Goal: Task Accomplishment & Management: Use online tool/utility

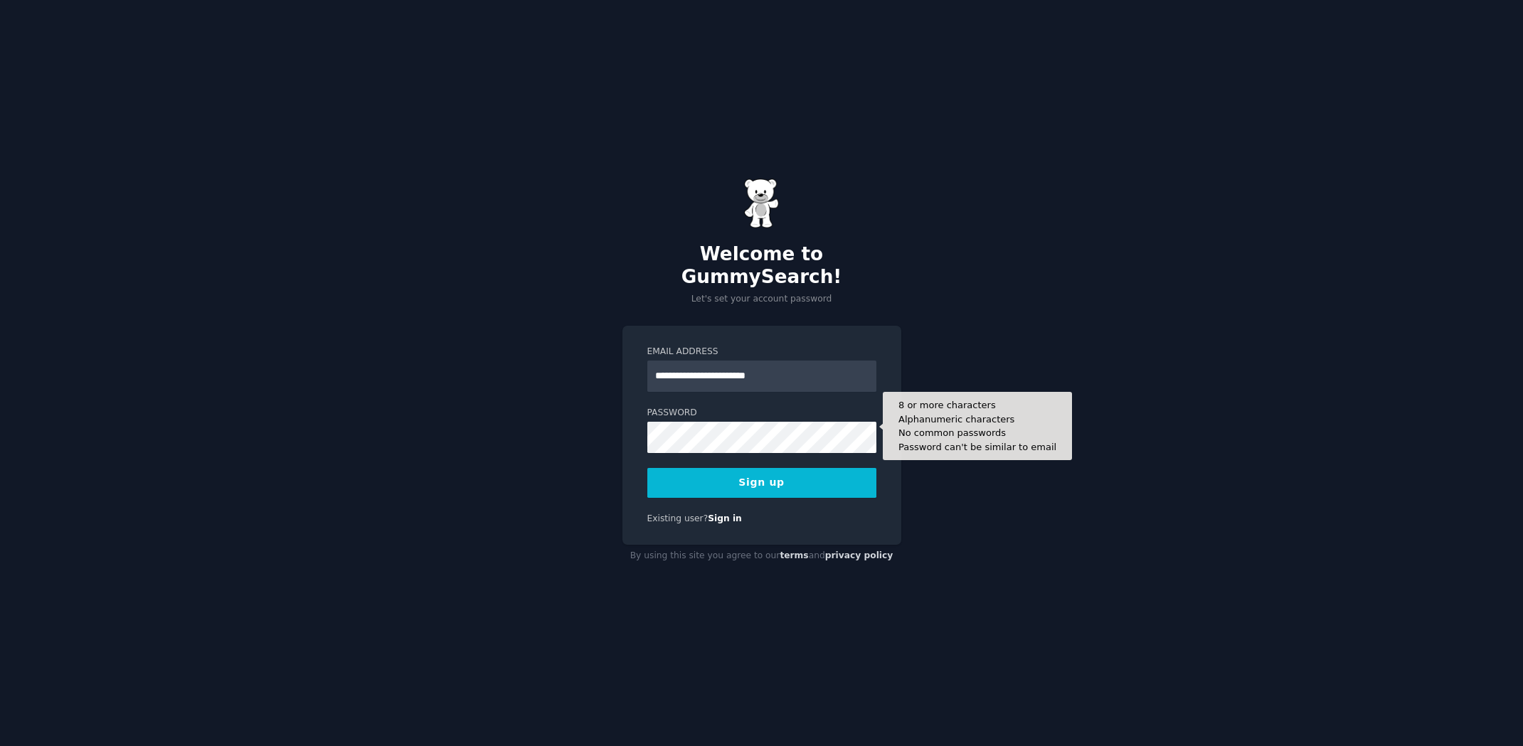
type input "**********"
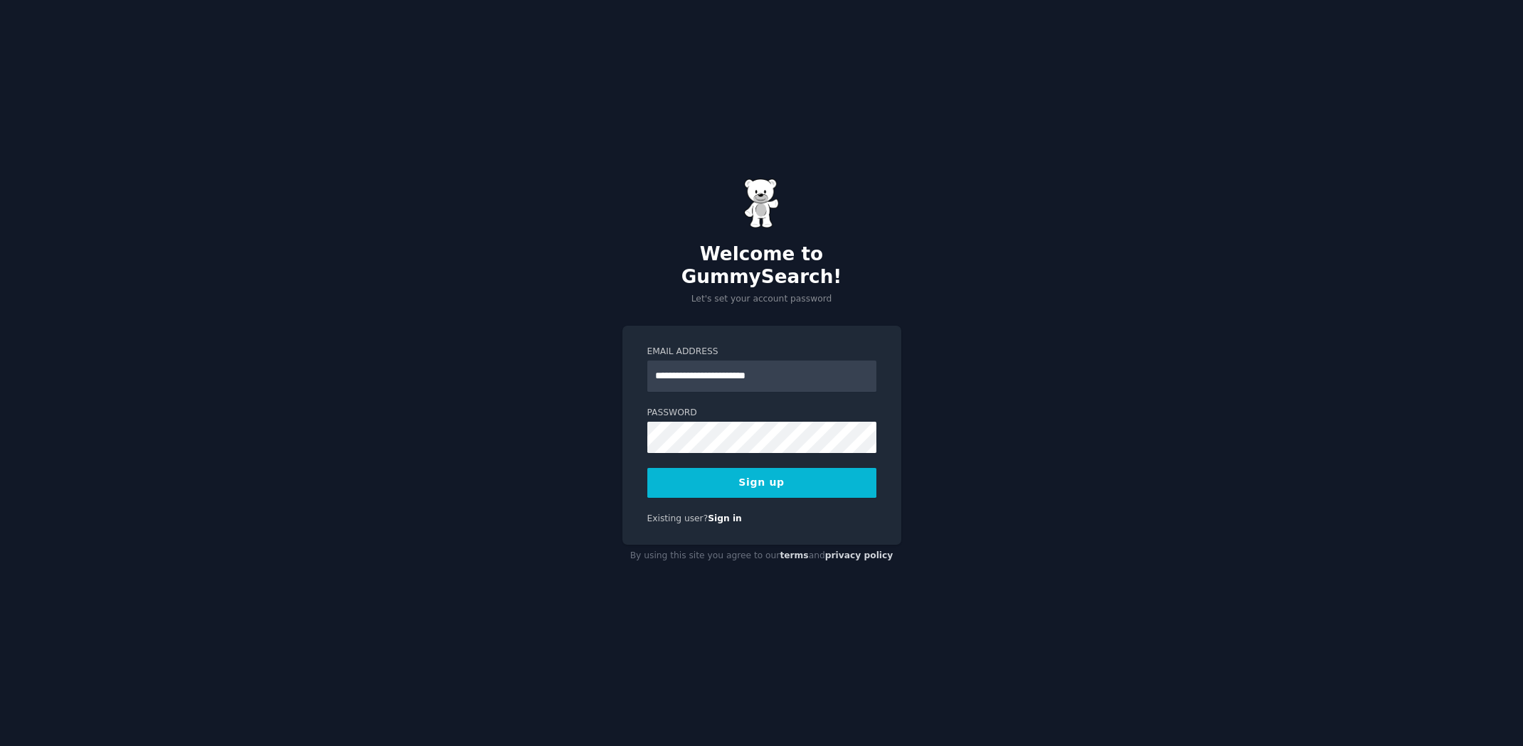
click at [779, 480] on button "Sign up" at bounding box center [761, 483] width 229 height 30
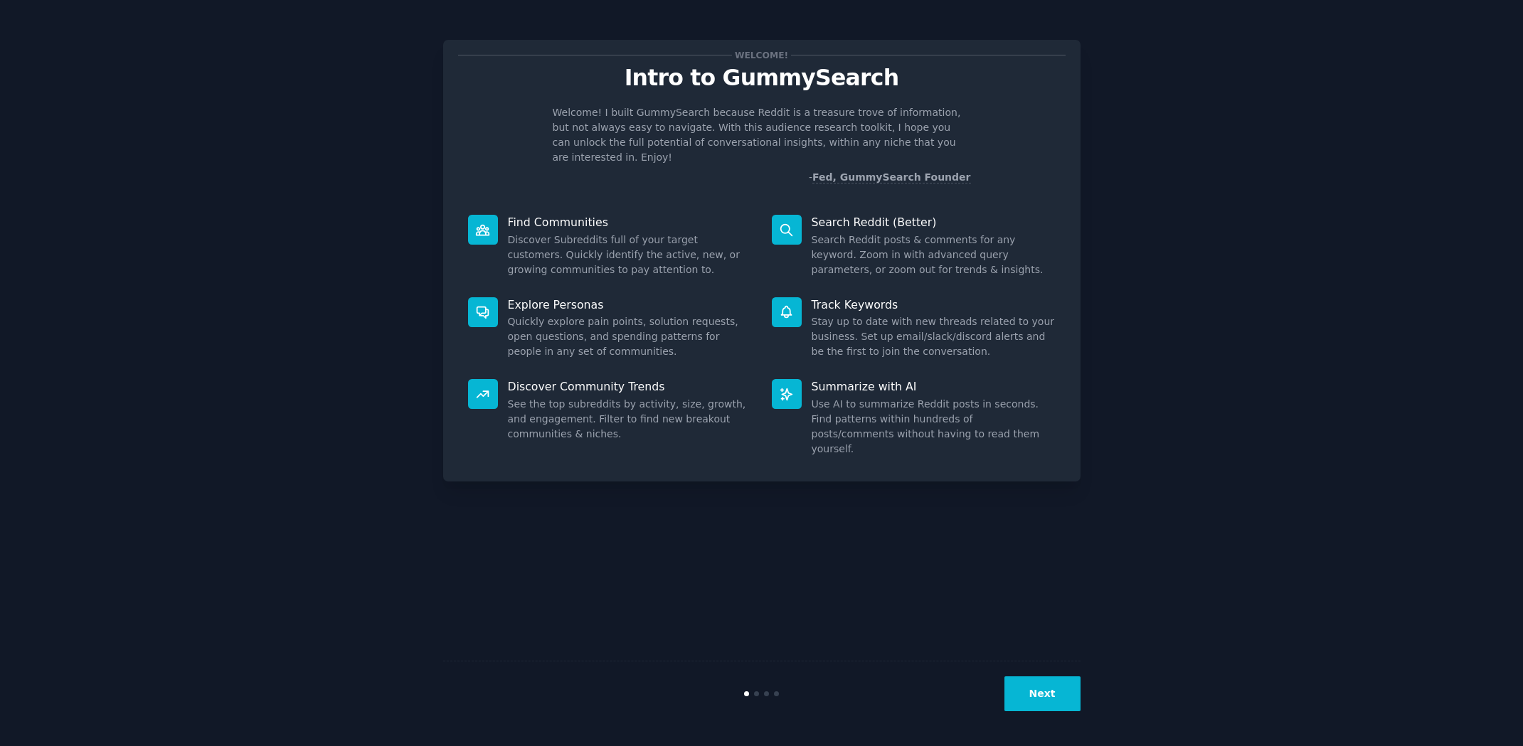
click at [1044, 700] on button "Next" at bounding box center [1042, 693] width 76 height 35
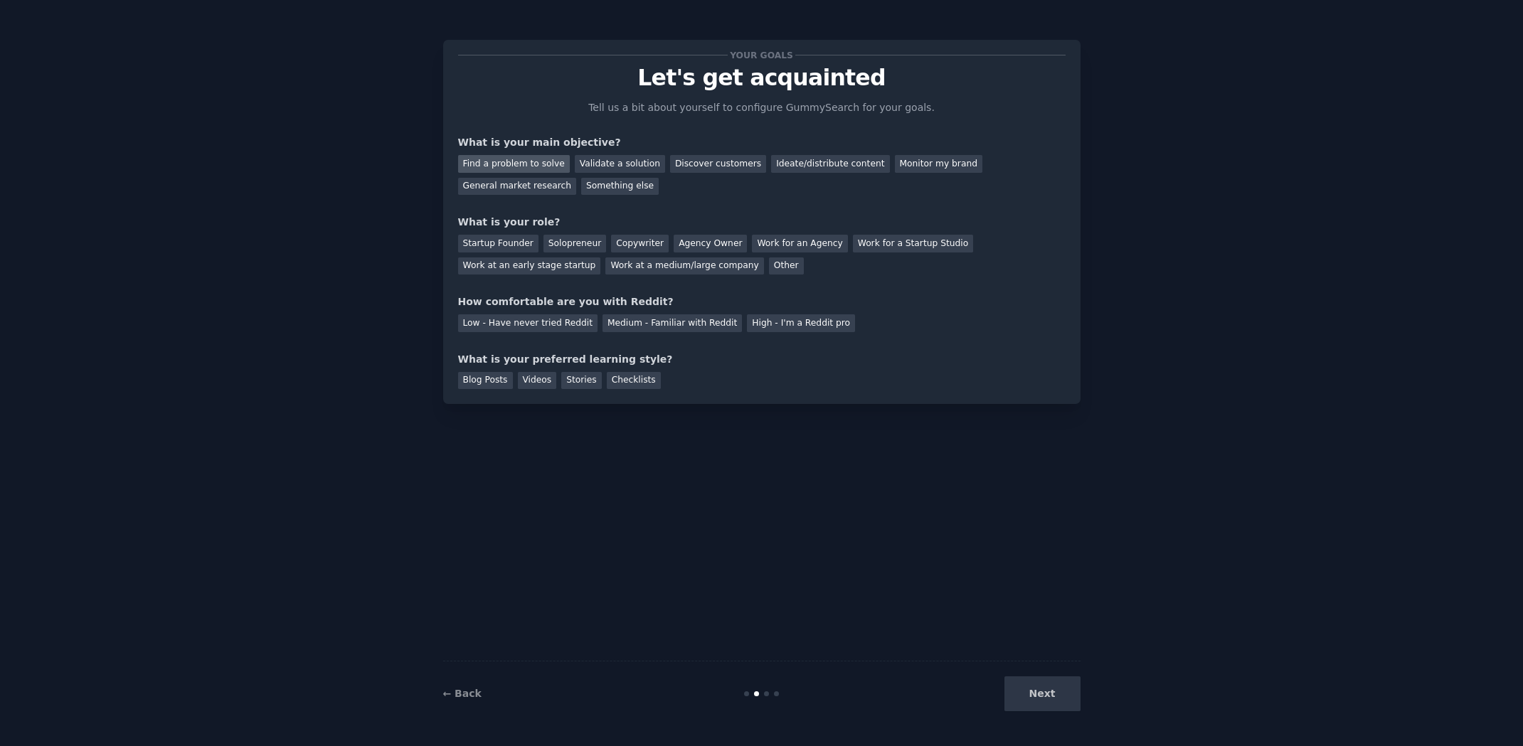
click at [548, 157] on div "Find a problem to solve" at bounding box center [514, 164] width 112 height 18
click at [565, 242] on div "Solopreneur" at bounding box center [574, 244] width 63 height 18
click at [658, 324] on div "Medium - Familiar with Reddit" at bounding box center [671, 323] width 139 height 18
drag, startPoint x: 625, startPoint y: 376, endPoint x: 730, endPoint y: 422, distance: 114.7
click at [625, 376] on div "Checklists" at bounding box center [634, 381] width 54 height 18
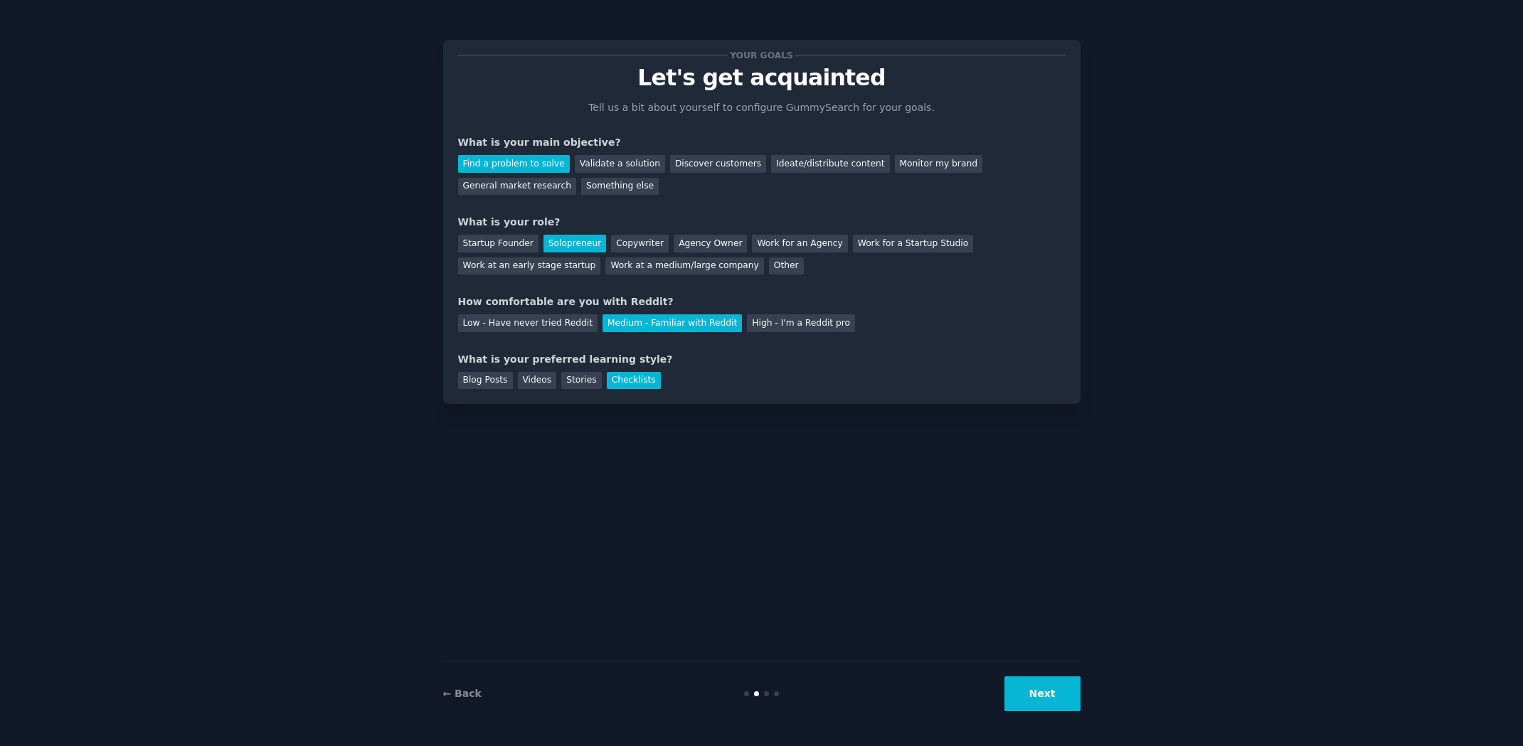
click at [1046, 699] on button "Next" at bounding box center [1042, 693] width 76 height 35
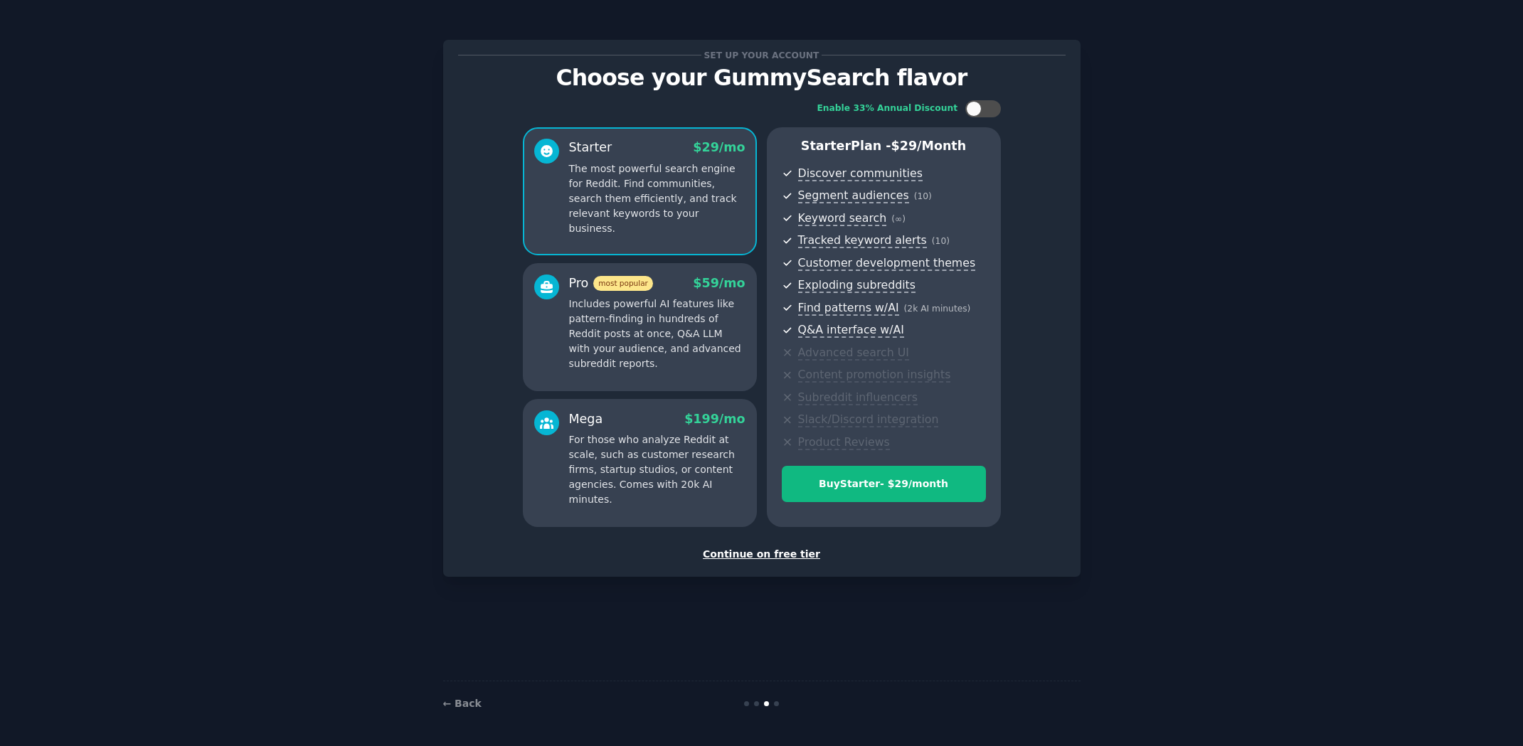
click at [747, 547] on div "Continue on free tier" at bounding box center [761, 554] width 607 height 15
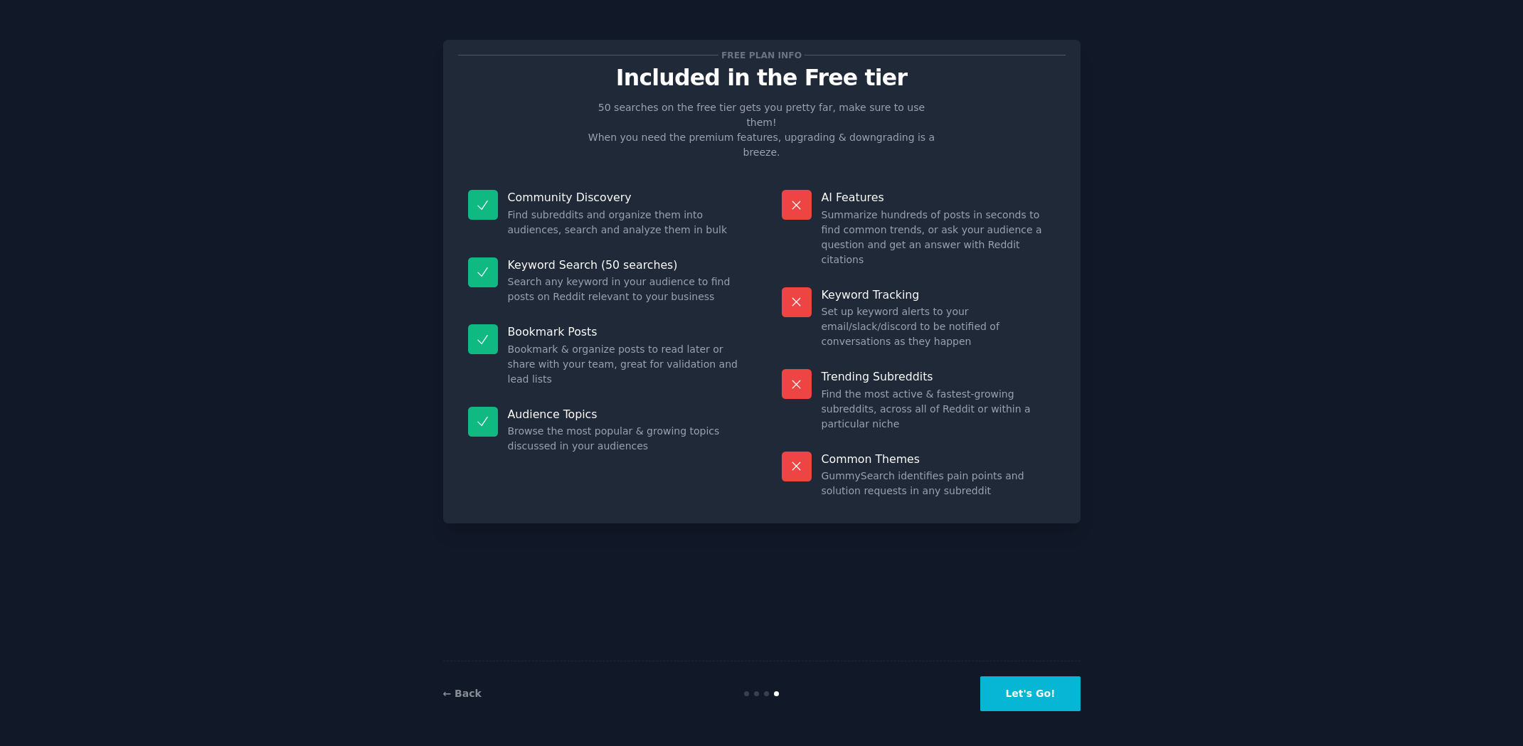
click at [1048, 701] on button "Let's Go!" at bounding box center [1030, 693] width 100 height 35
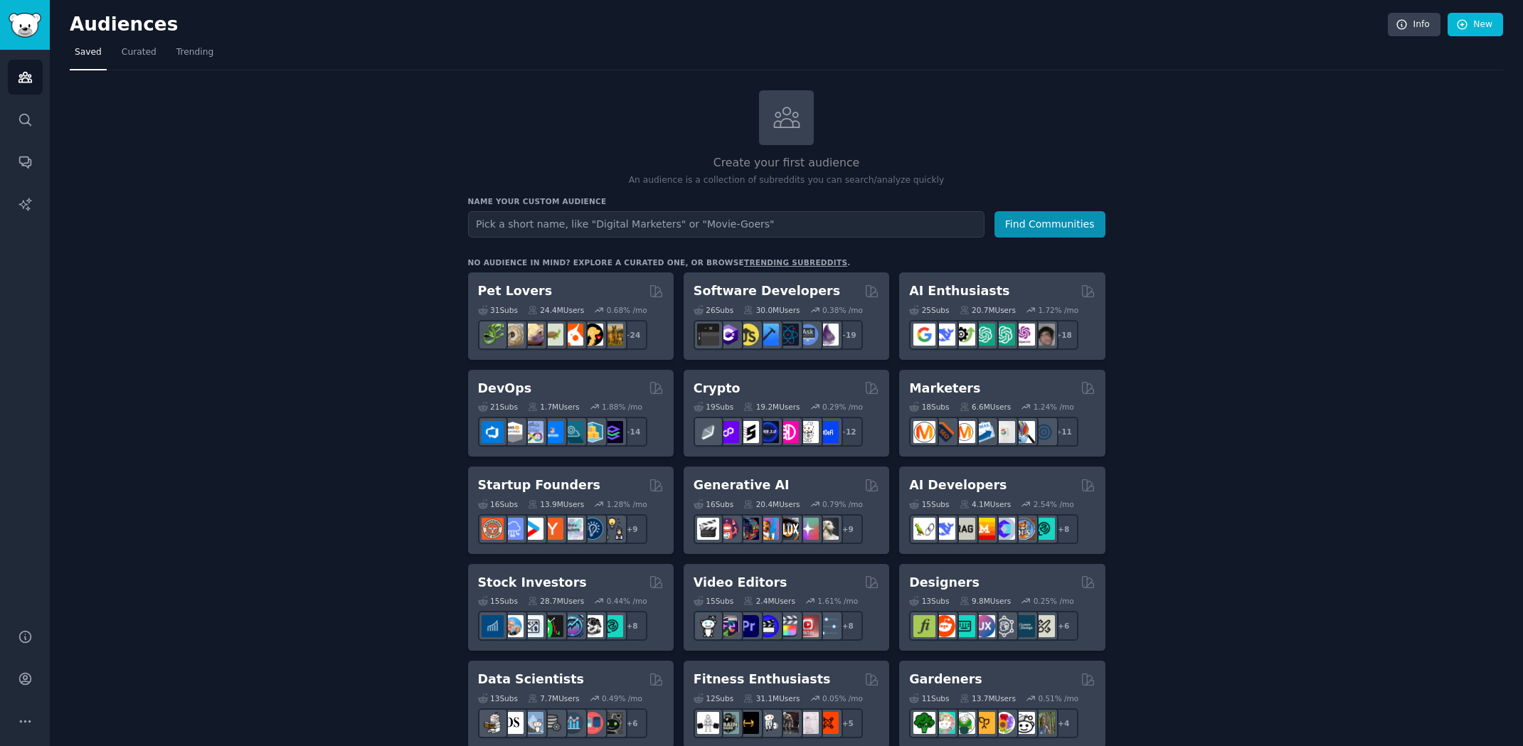
click at [792, 220] on input "text" at bounding box center [726, 224] width 516 height 26
type input "independent artist"
click at [1055, 230] on button "Find Communities" at bounding box center [1049, 224] width 111 height 26
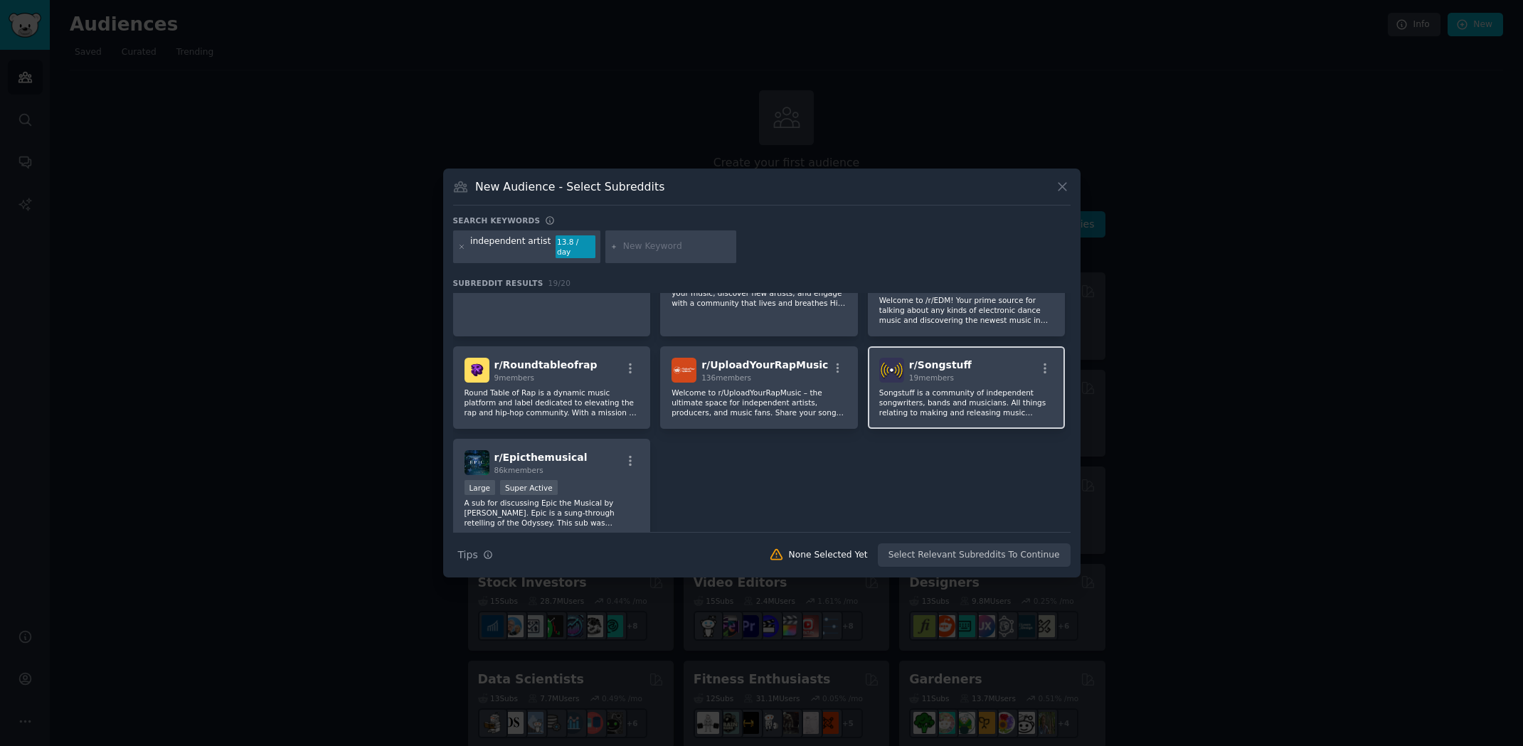
scroll to position [542, 0]
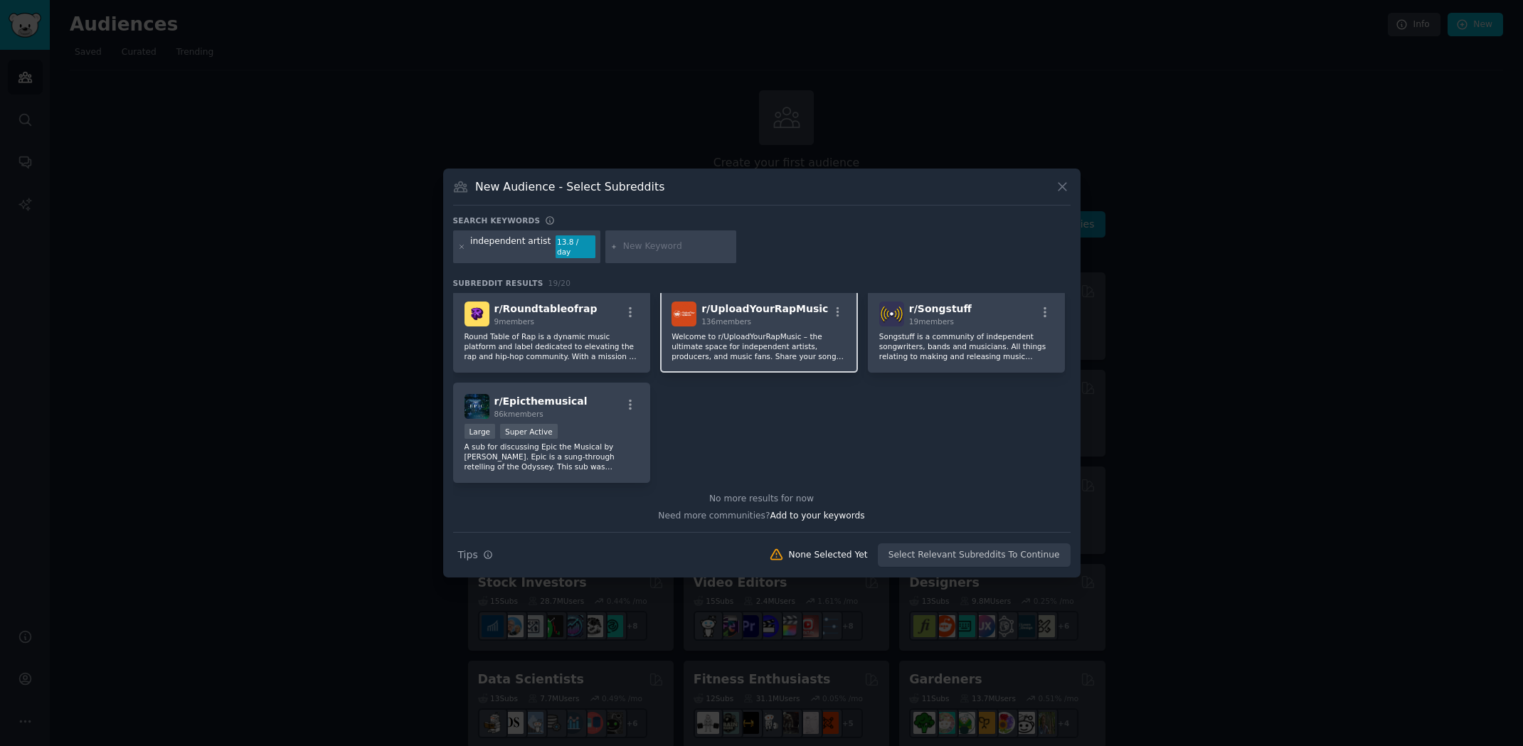
click at [745, 344] on p "Welcome to r/UploadYourRapMusic – the ultimate space for independent artists, p…" at bounding box center [758, 346] width 175 height 30
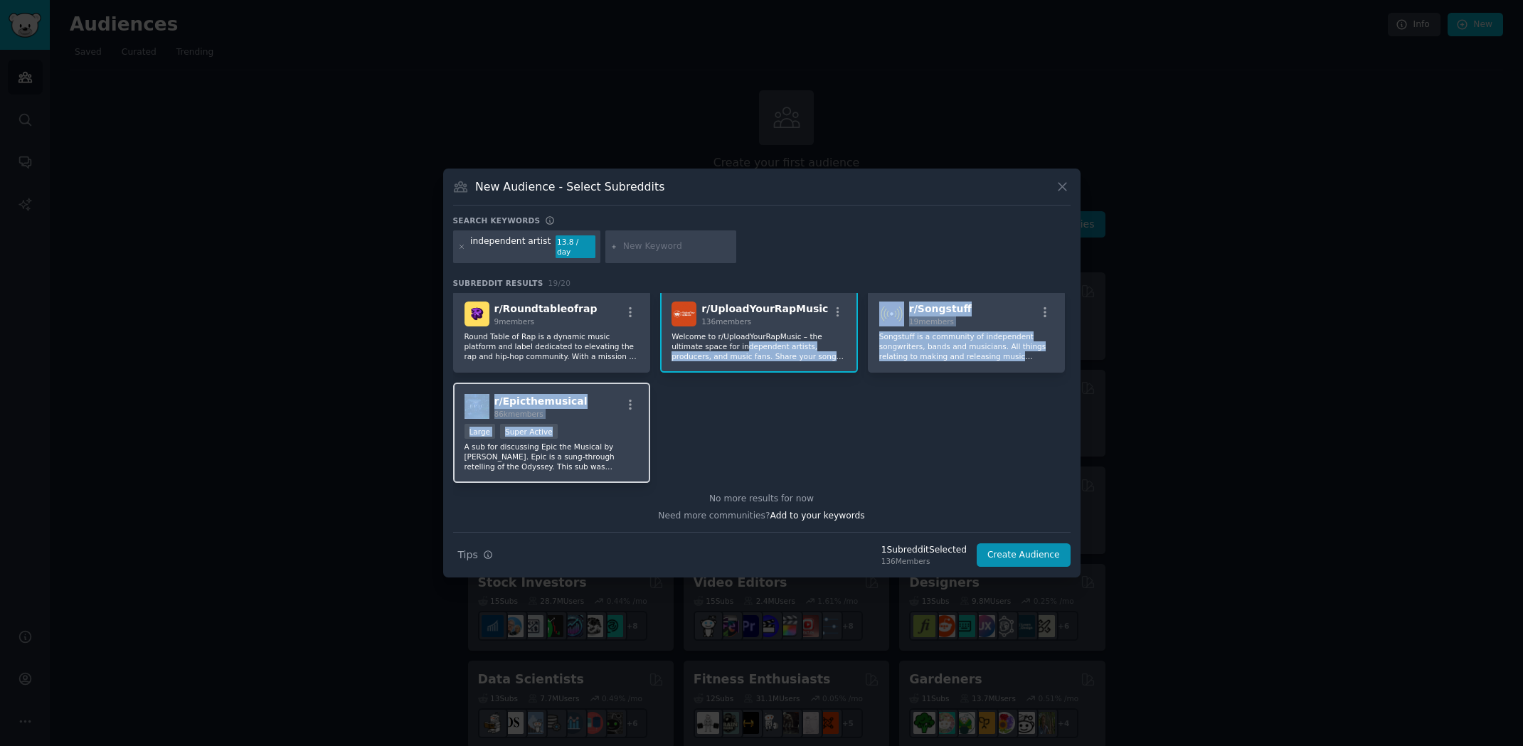
click at [605, 432] on div "Large Super Active" at bounding box center [551, 433] width 175 height 18
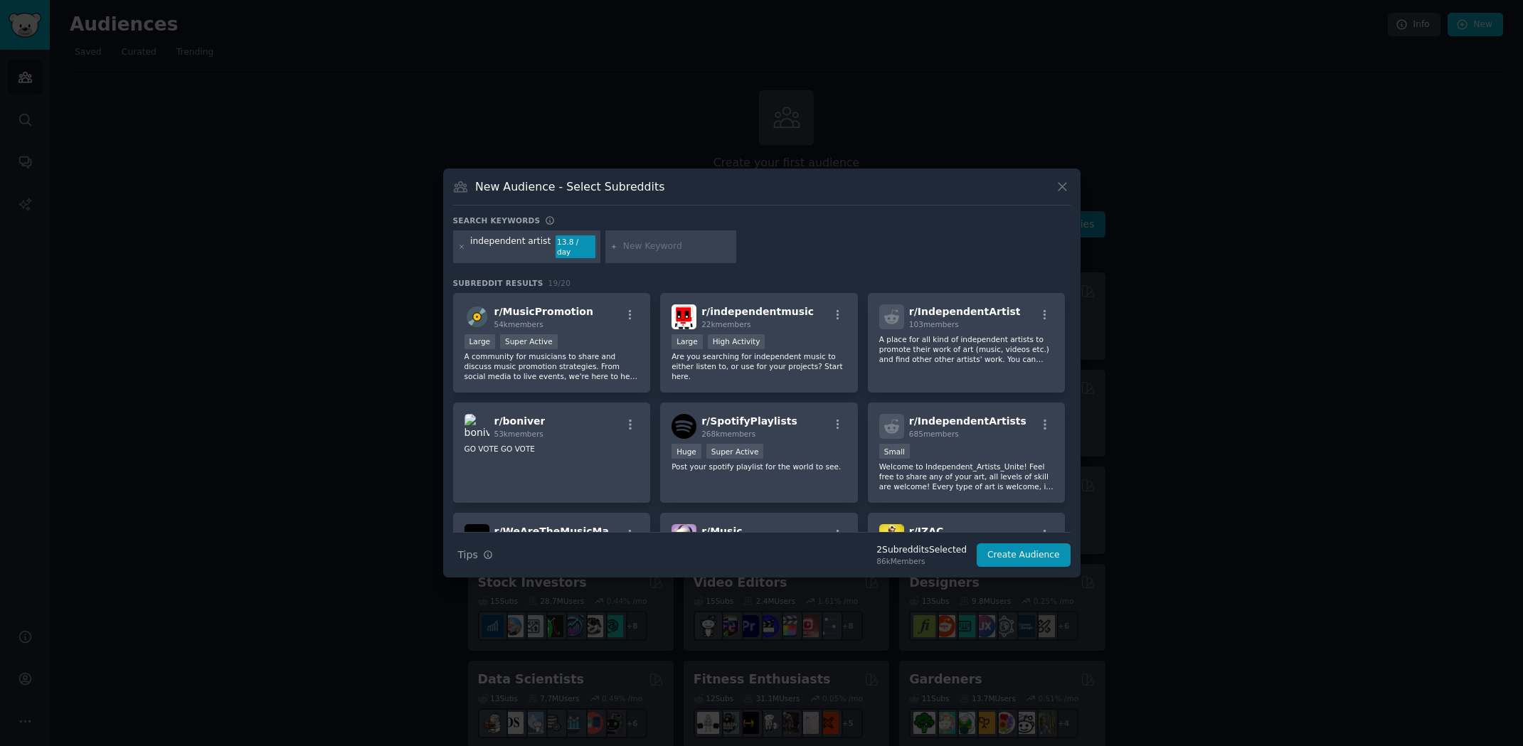
scroll to position [0, 0]
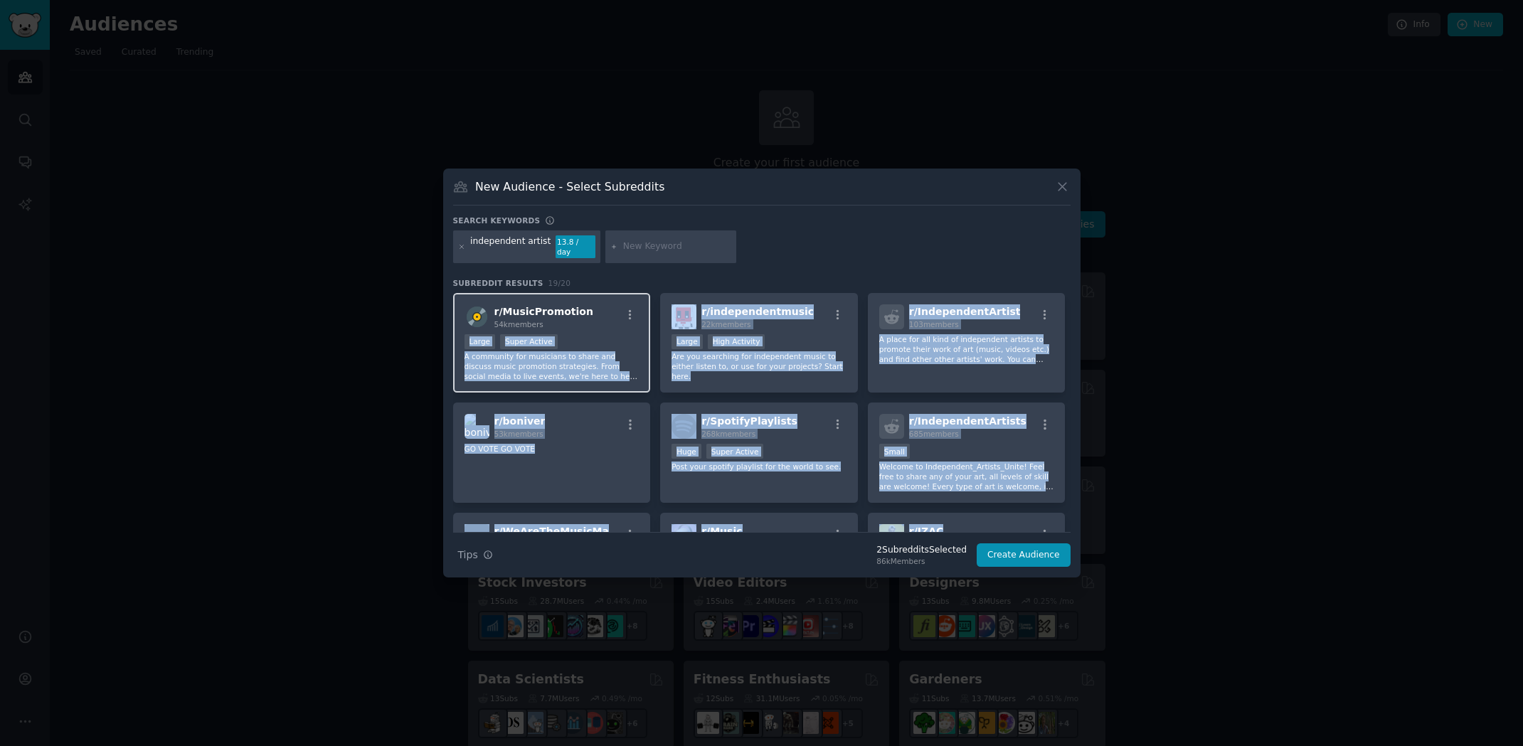
click at [493, 325] on div "r/ MusicPromotion 54k members Large Super Active A community for musicians to s…" at bounding box center [552, 343] width 198 height 100
click at [1018, 548] on button "Create Audience" at bounding box center [1023, 555] width 94 height 24
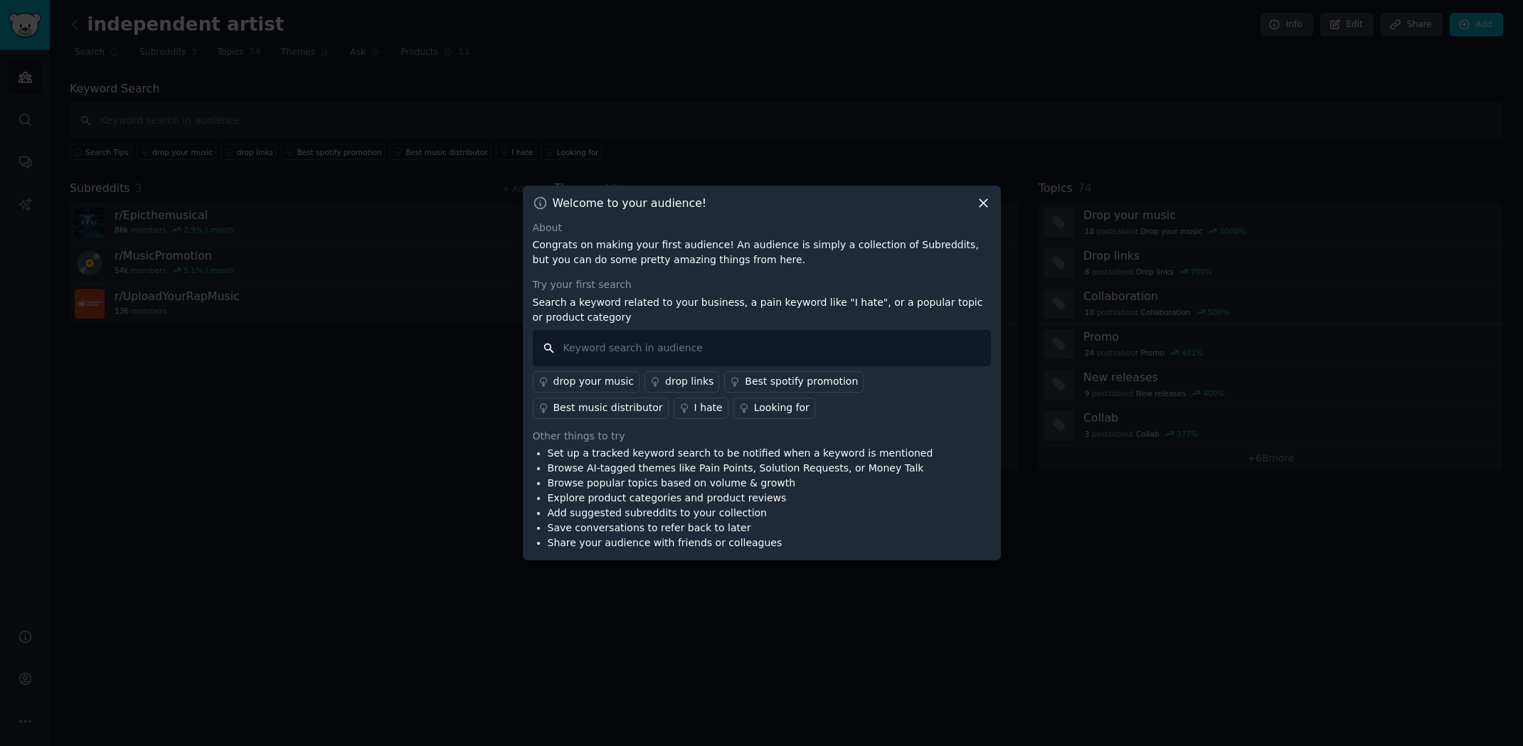
click at [698, 344] on input "text" at bounding box center [762, 348] width 458 height 36
type input "royalties"
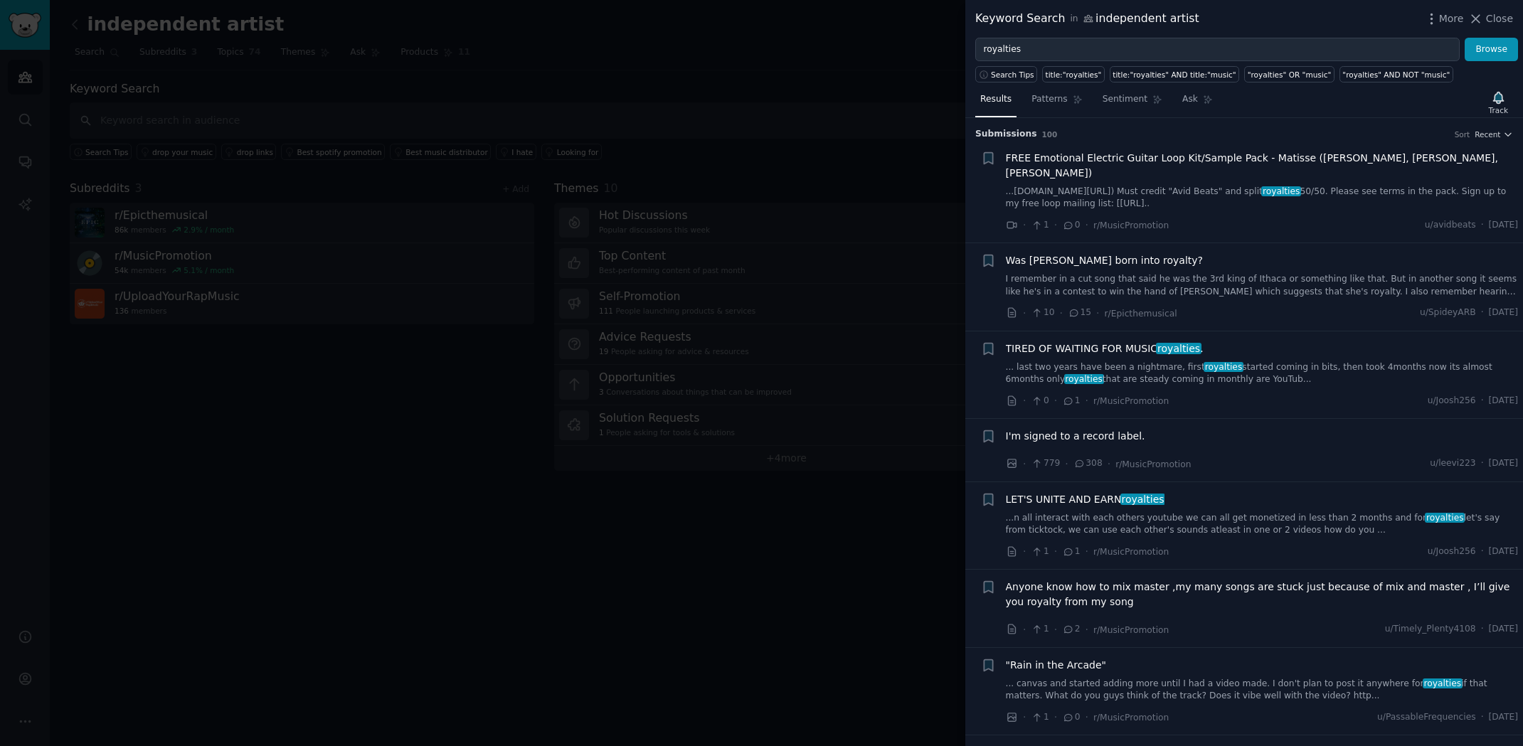
click at [1105, 341] on span "TIRED OF WAITING FOR MUSIC royalties ." at bounding box center [1105, 348] width 198 height 15
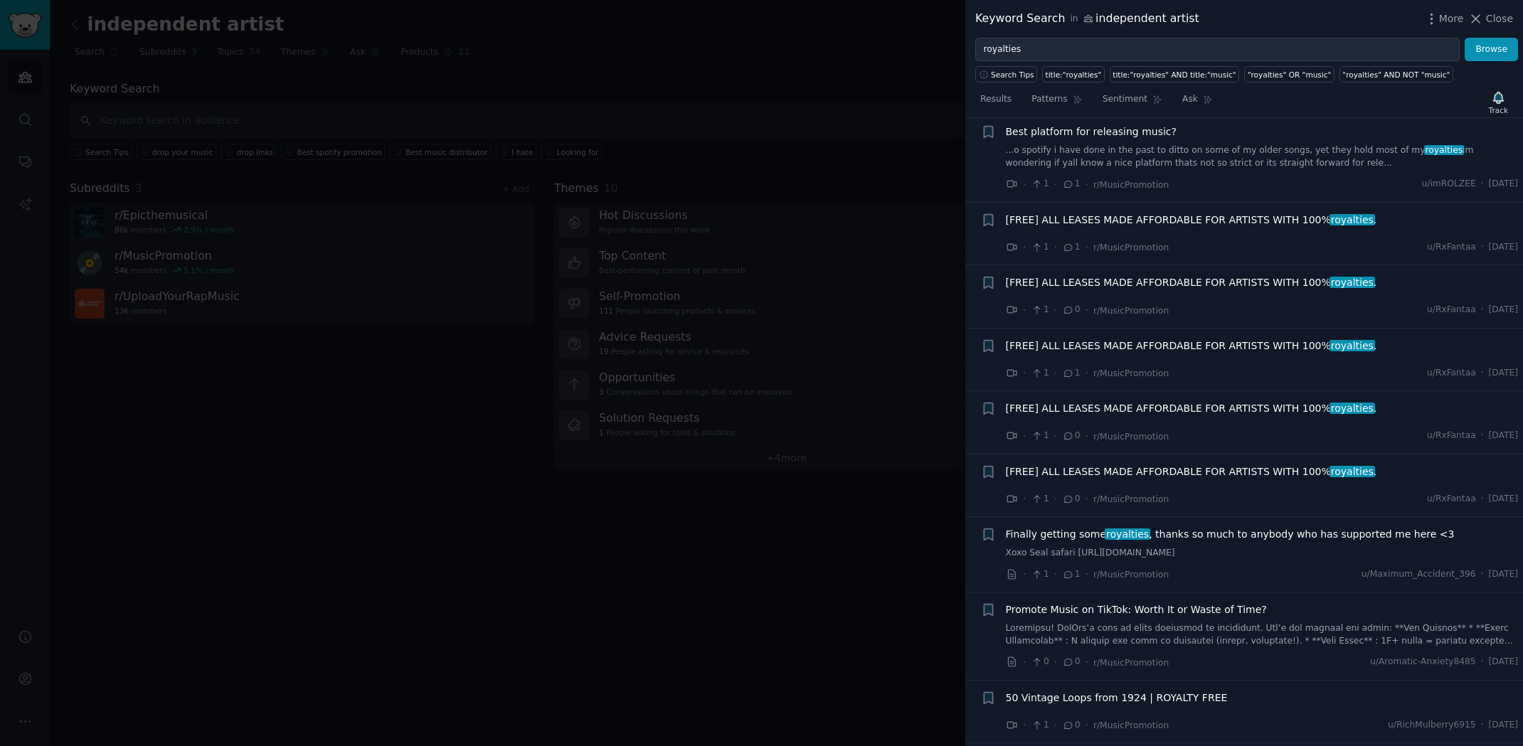
scroll to position [2171, 0]
click at [1129, 337] on span "[FREE] ALL LEASES MADE AFFORDABLE FOR ARTISTS WITH 100% royalties ." at bounding box center [1191, 344] width 371 height 15
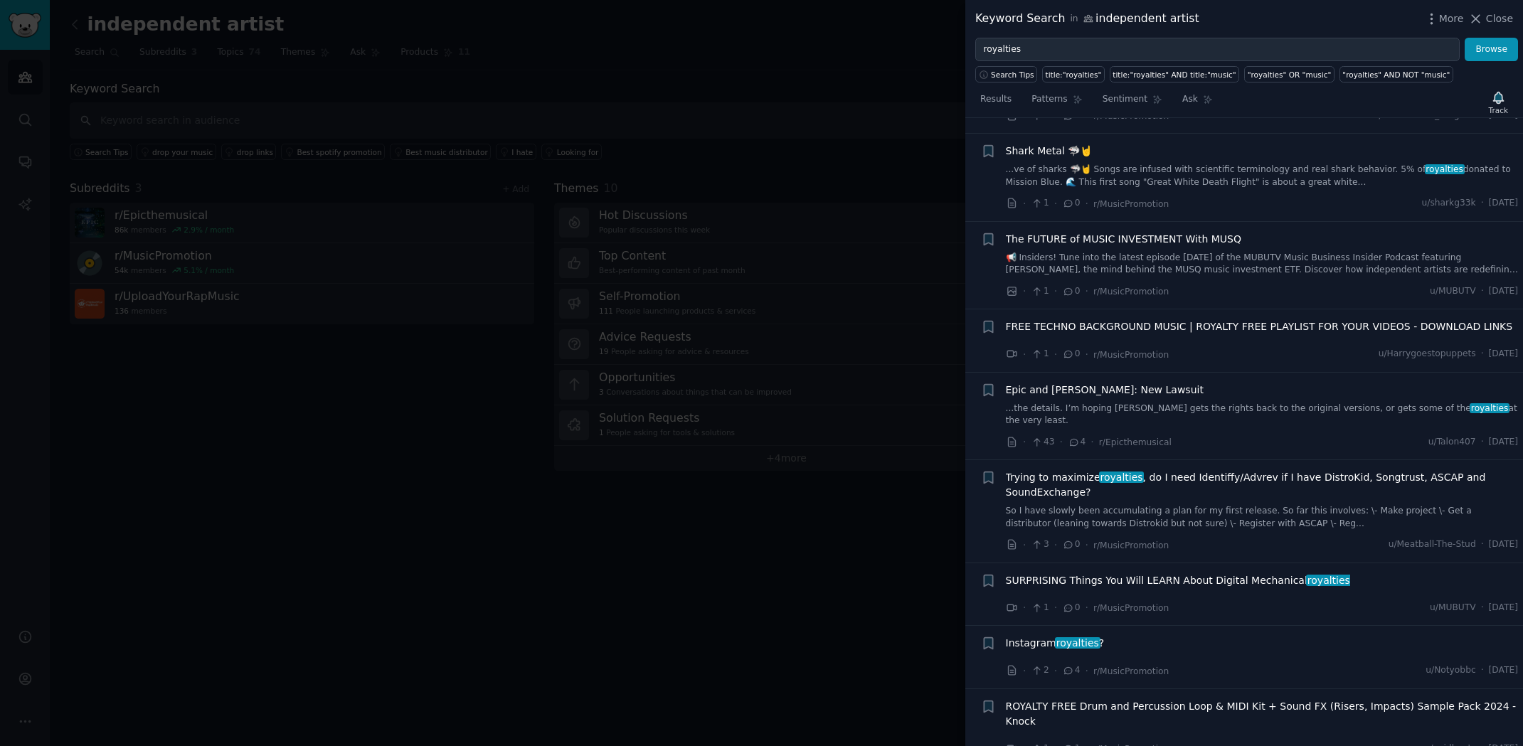
scroll to position [3255, 0]
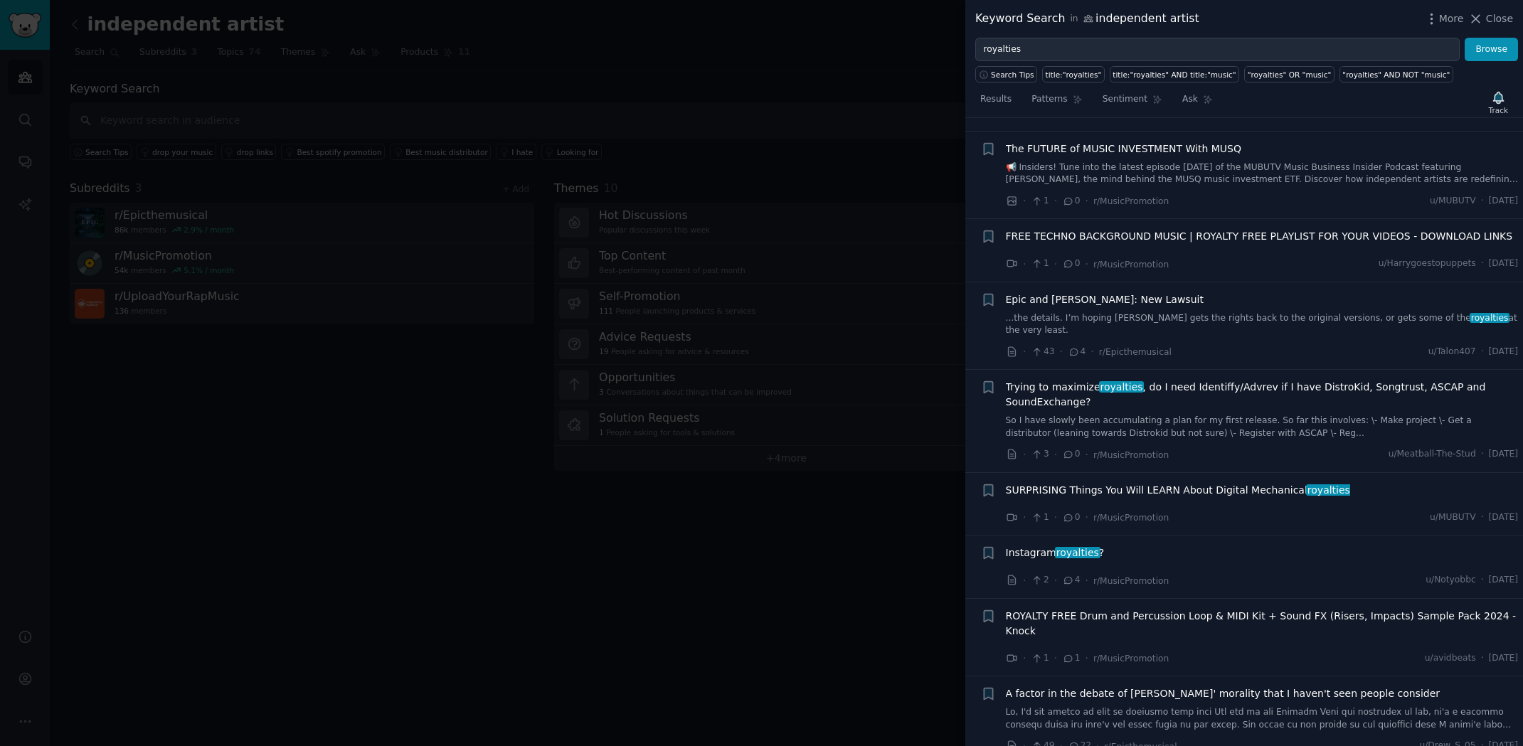
click at [1093, 483] on span "SURPRISING Things You Will LEARN About Digital Mechanical royalties" at bounding box center [1178, 490] width 344 height 15
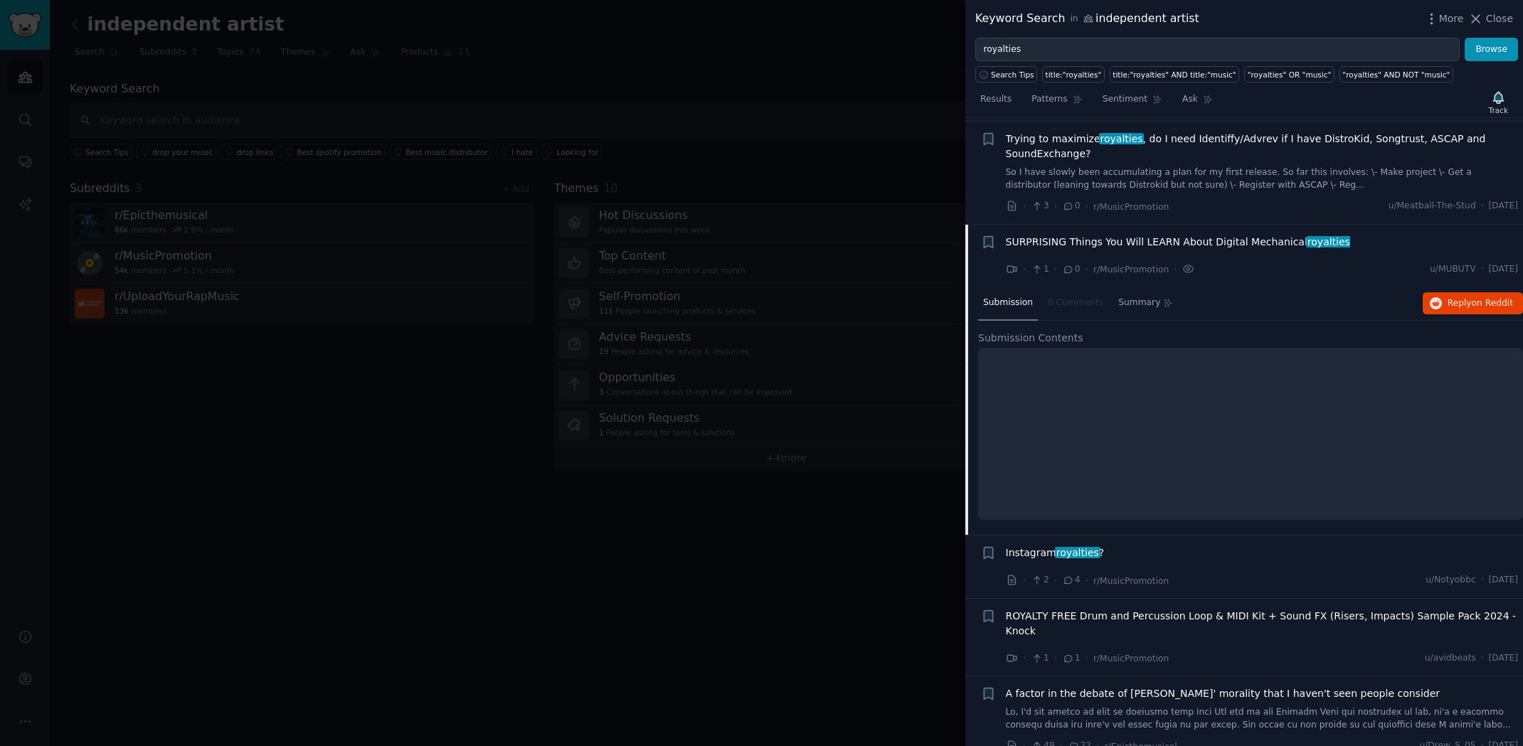
scroll to position [3298, 0]
